Goal: Transaction & Acquisition: Download file/media

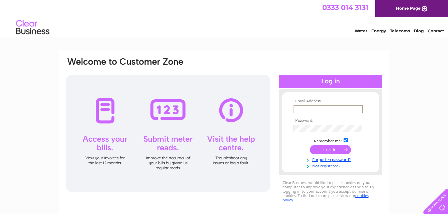
click at [299, 110] on input "text" at bounding box center [328, 110] width 69 height 8
type input "[EMAIL_ADDRESS][DOMAIN_NAME]"
click at [332, 149] on input "submit" at bounding box center [330, 149] width 41 height 9
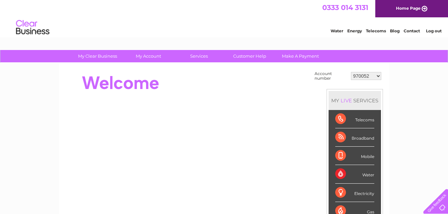
click at [376, 77] on select "970052 30287286 30293114" at bounding box center [366, 76] width 30 height 8
select select "30287286"
click at [351, 72] on select "970052 30287286 30293114" at bounding box center [366, 76] width 30 height 8
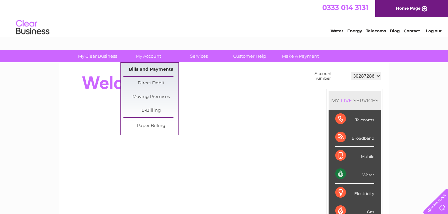
click at [154, 68] on link "Bills and Payments" at bounding box center [151, 69] width 55 height 13
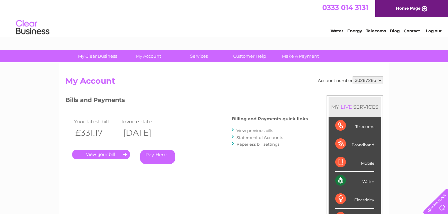
click at [257, 130] on link "View previous bills" at bounding box center [255, 130] width 37 height 5
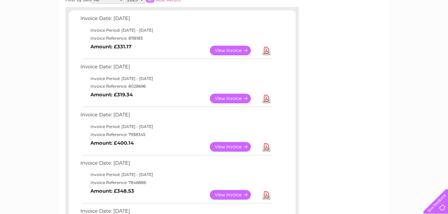
scroll to position [56, 0]
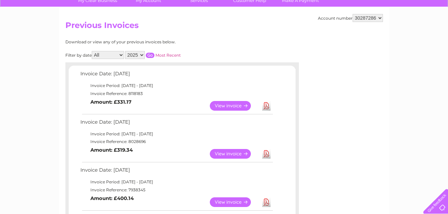
click at [265, 154] on link "Download" at bounding box center [266, 154] width 8 height 10
click at [265, 104] on link "Download" at bounding box center [266, 106] width 8 height 10
click at [264, 105] on link "Download" at bounding box center [266, 106] width 8 height 10
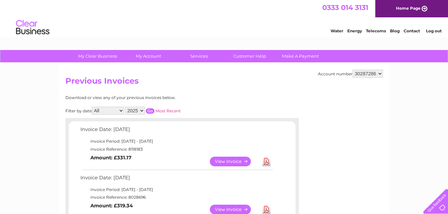
click at [431, 31] on link "Log out" at bounding box center [434, 30] width 16 height 5
